Goal: Transaction & Acquisition: Book appointment/travel/reservation

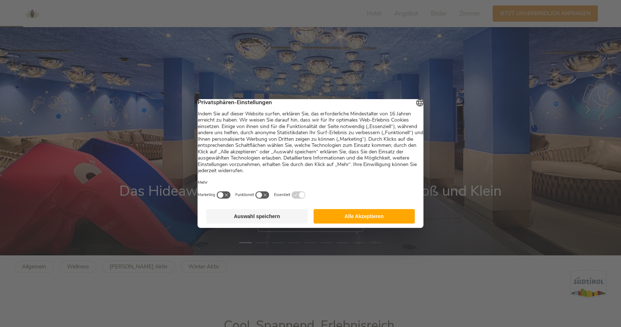
scroll to position [72, 0]
click at [359, 217] on button "Alle Akzeptieren" at bounding box center [364, 216] width 102 height 14
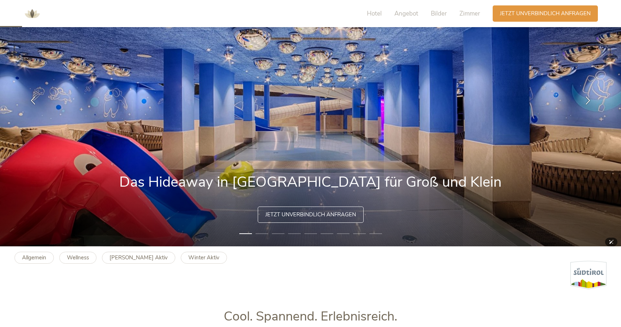
scroll to position [82, 0]
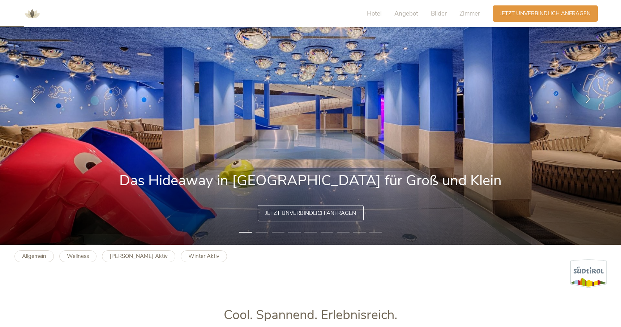
click at [262, 232] on li "2" at bounding box center [261, 231] width 13 height 7
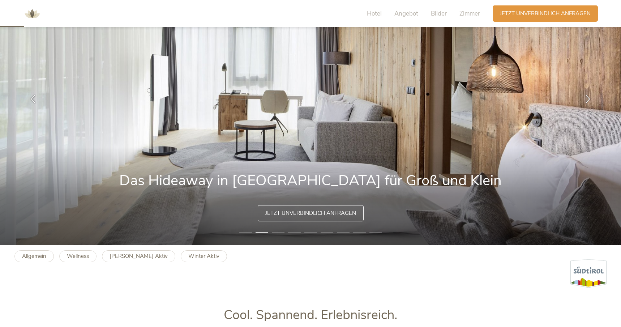
click at [282, 233] on li "3" at bounding box center [278, 231] width 13 height 7
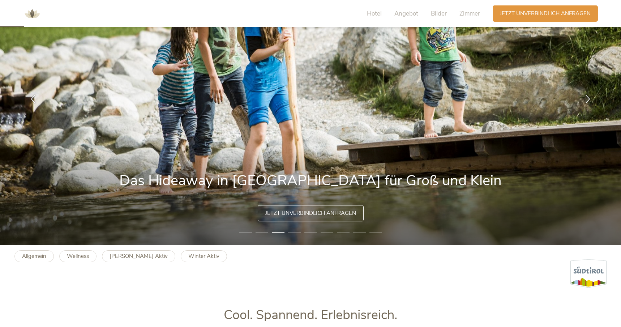
click at [294, 232] on li "4" at bounding box center [294, 231] width 13 height 7
click at [294, 231] on li "4" at bounding box center [294, 231] width 13 height 7
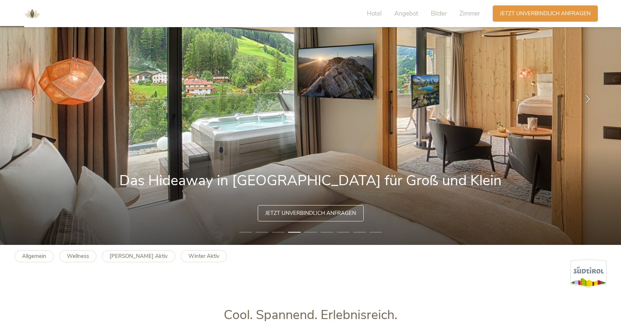
click at [310, 231] on li "5" at bounding box center [310, 231] width 13 height 7
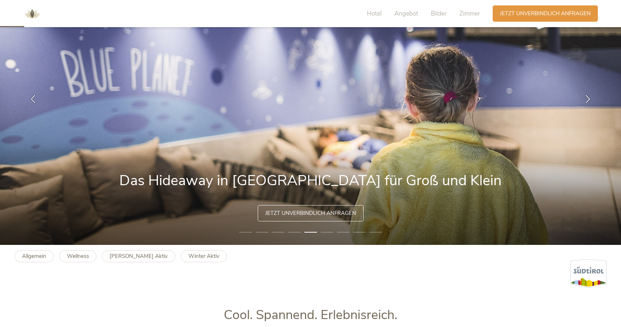
click at [325, 232] on li "6" at bounding box center [326, 231] width 13 height 7
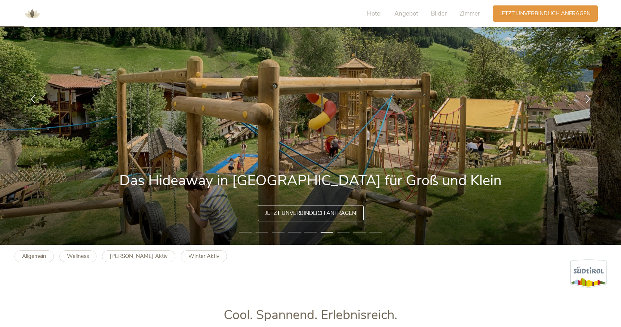
click at [344, 230] on li "7" at bounding box center [343, 231] width 13 height 7
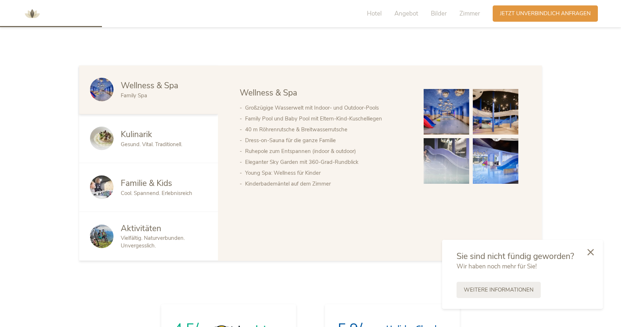
scroll to position [0, 0]
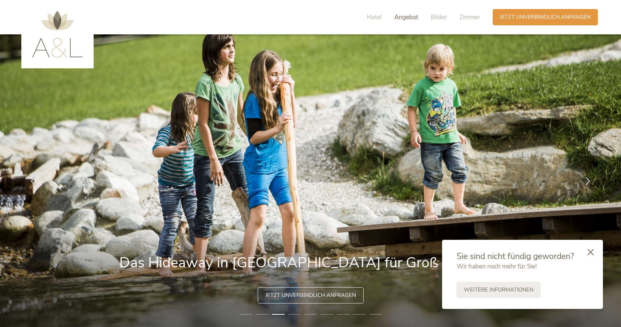
click at [415, 16] on span "Angebot" at bounding box center [406, 17] width 24 height 8
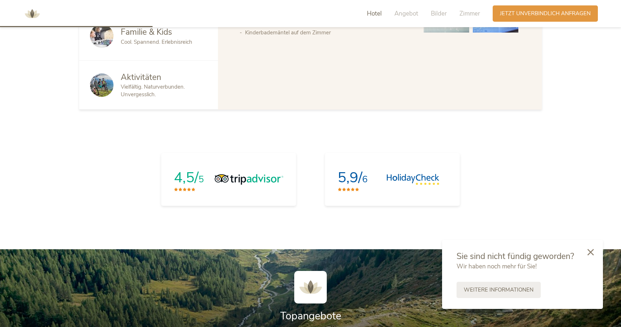
scroll to position [445, 0]
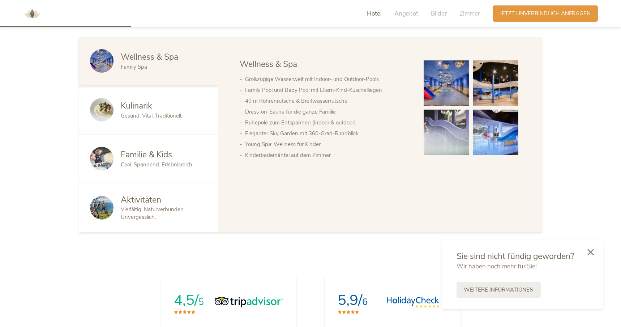
click at [32, 15] on img at bounding box center [32, 14] width 22 height 22
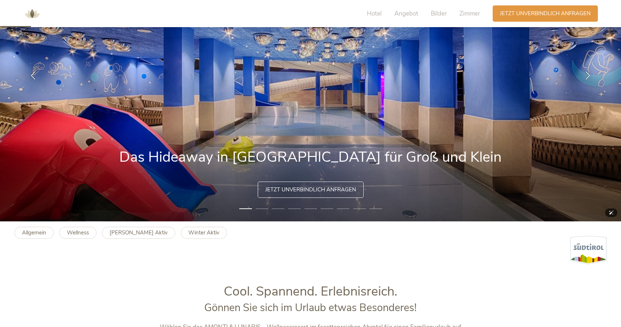
scroll to position [38, 0]
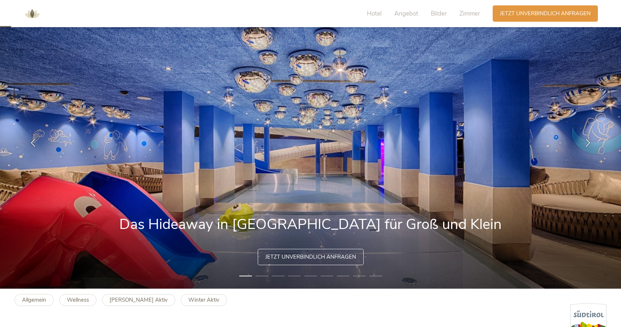
click at [259, 276] on li "2" at bounding box center [261, 275] width 13 height 7
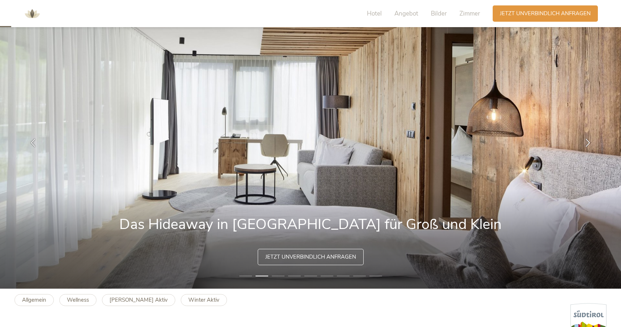
click at [279, 278] on li "3" at bounding box center [278, 275] width 13 height 7
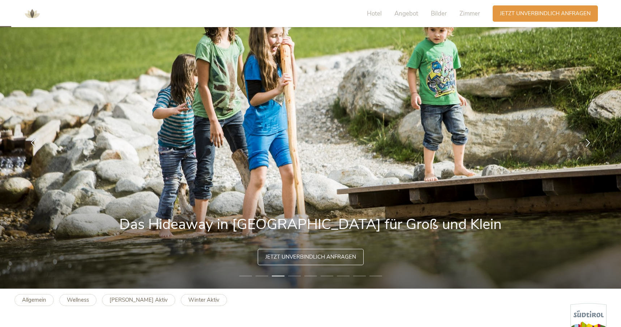
click at [295, 276] on li "4" at bounding box center [294, 275] width 13 height 7
click at [296, 275] on li "4" at bounding box center [294, 275] width 13 height 7
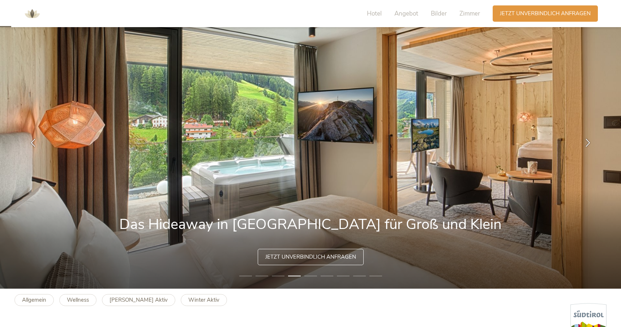
click at [310, 274] on li "5" at bounding box center [310, 275] width 13 height 7
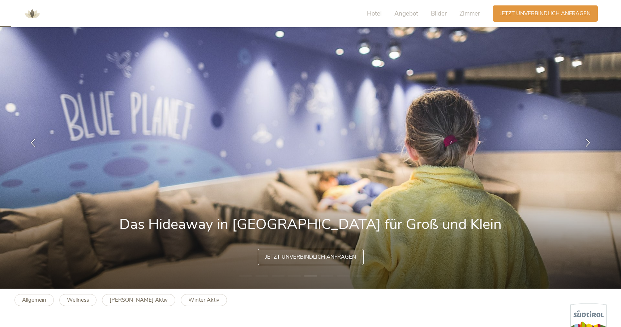
click at [325, 274] on li "6" at bounding box center [326, 275] width 13 height 7
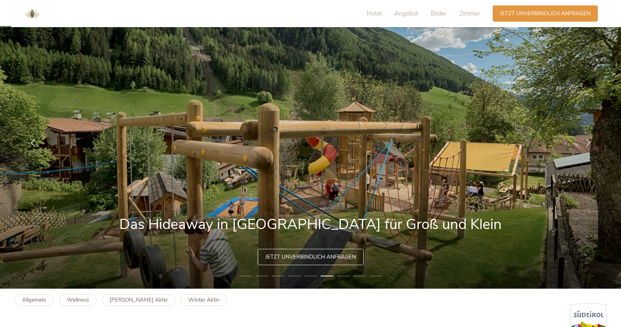
click at [339, 274] on li "7" at bounding box center [343, 275] width 13 height 7
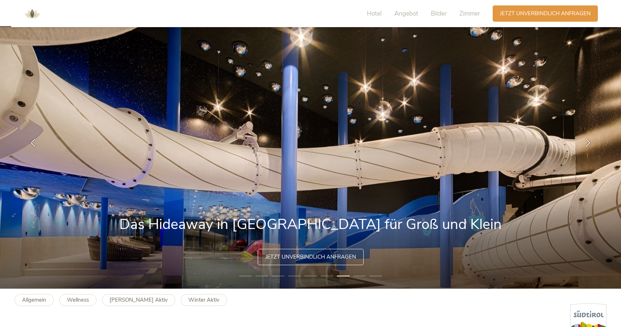
click at [357, 275] on li "8" at bounding box center [359, 275] width 13 height 7
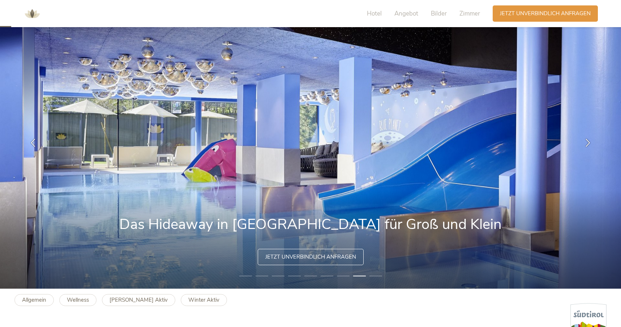
click at [373, 276] on li "9" at bounding box center [375, 275] width 13 height 7
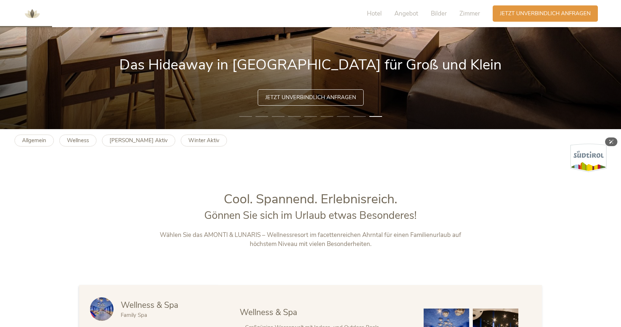
scroll to position [216, 0]
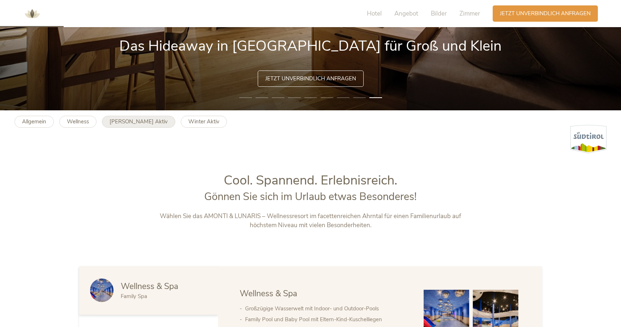
click at [119, 122] on b "[PERSON_NAME] Aktiv" at bounding box center [138, 121] width 58 height 7
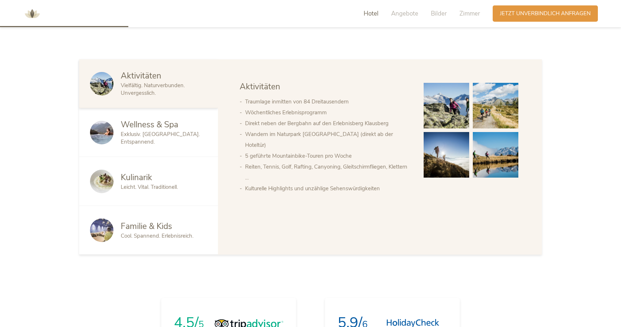
scroll to position [418, 0]
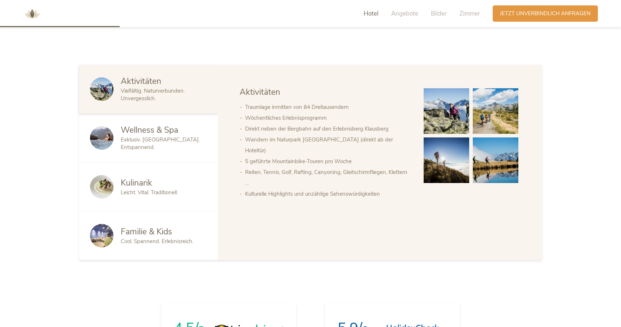
click at [134, 239] on span "Cool. Spannend. Erlebnisreich." at bounding box center [157, 240] width 73 height 7
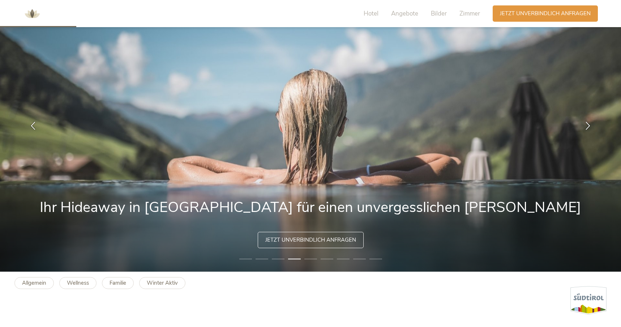
scroll to position [0, 0]
